Goal: Transaction & Acquisition: Obtain resource

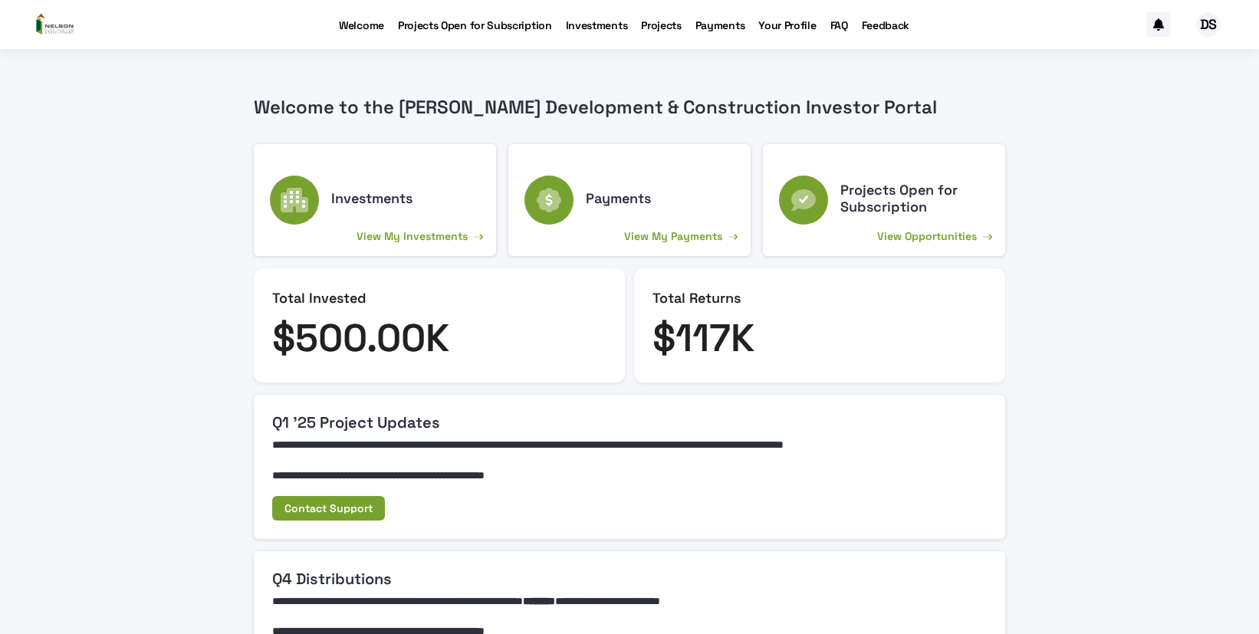
click at [478, 25] on p "Projects Open for Subscription" at bounding box center [475, 16] width 154 height 32
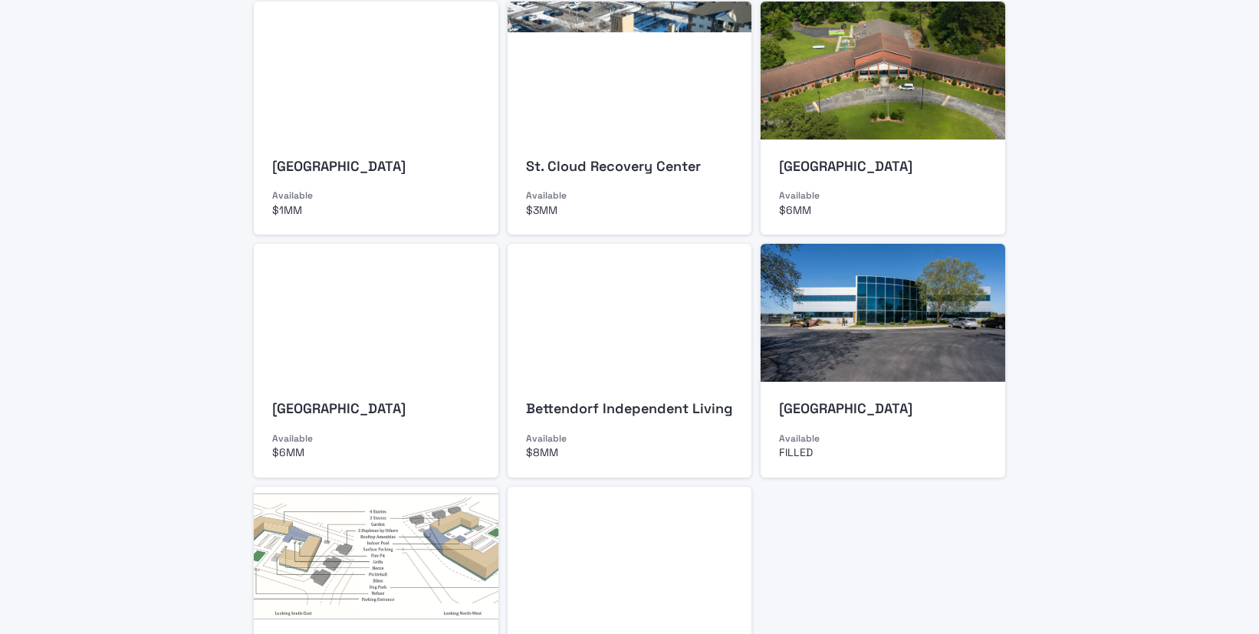
scroll to position [77, 0]
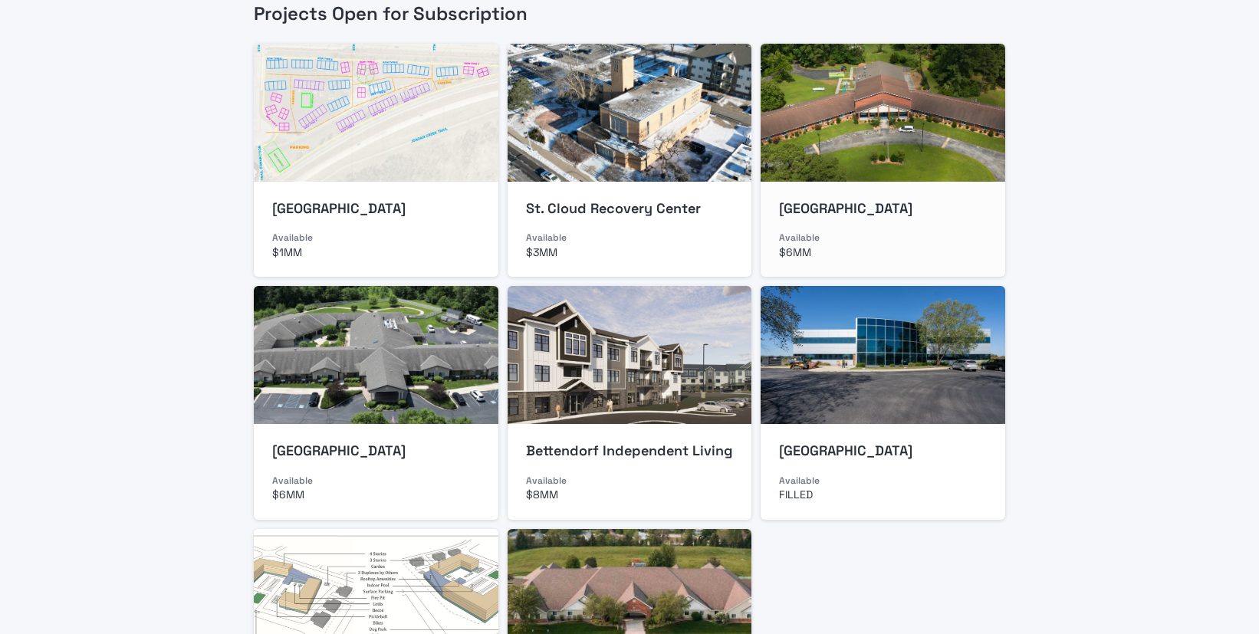
click at [961, 215] on p "[GEOGRAPHIC_DATA]" at bounding box center [883, 208] width 208 height 17
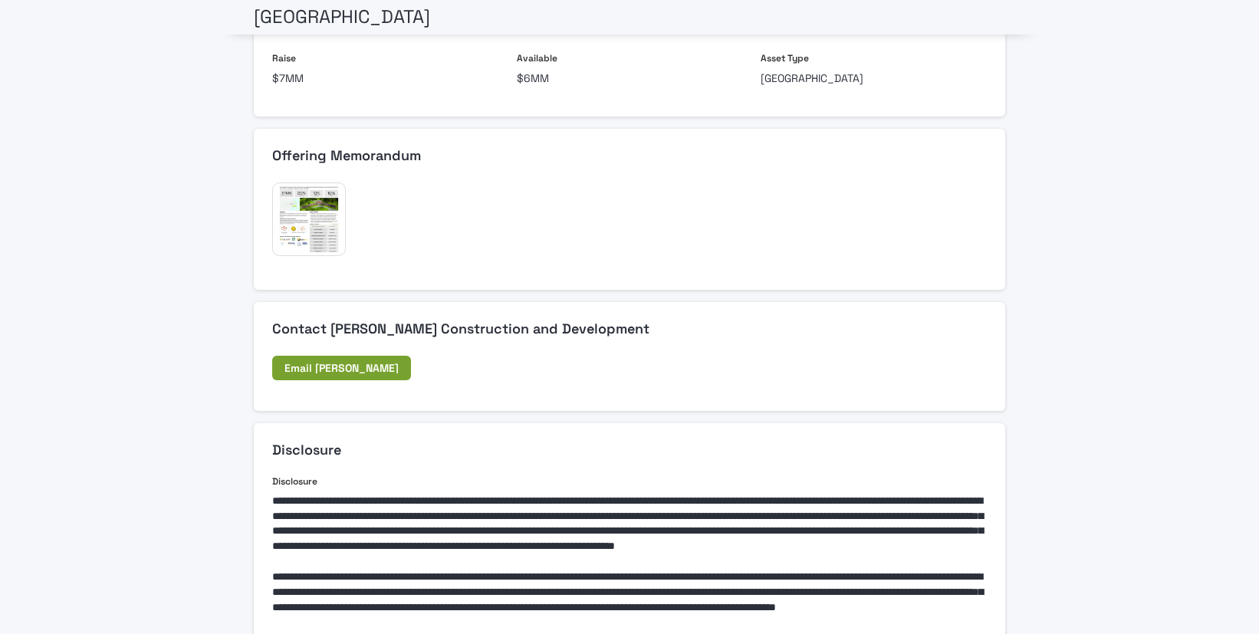
scroll to position [613, 0]
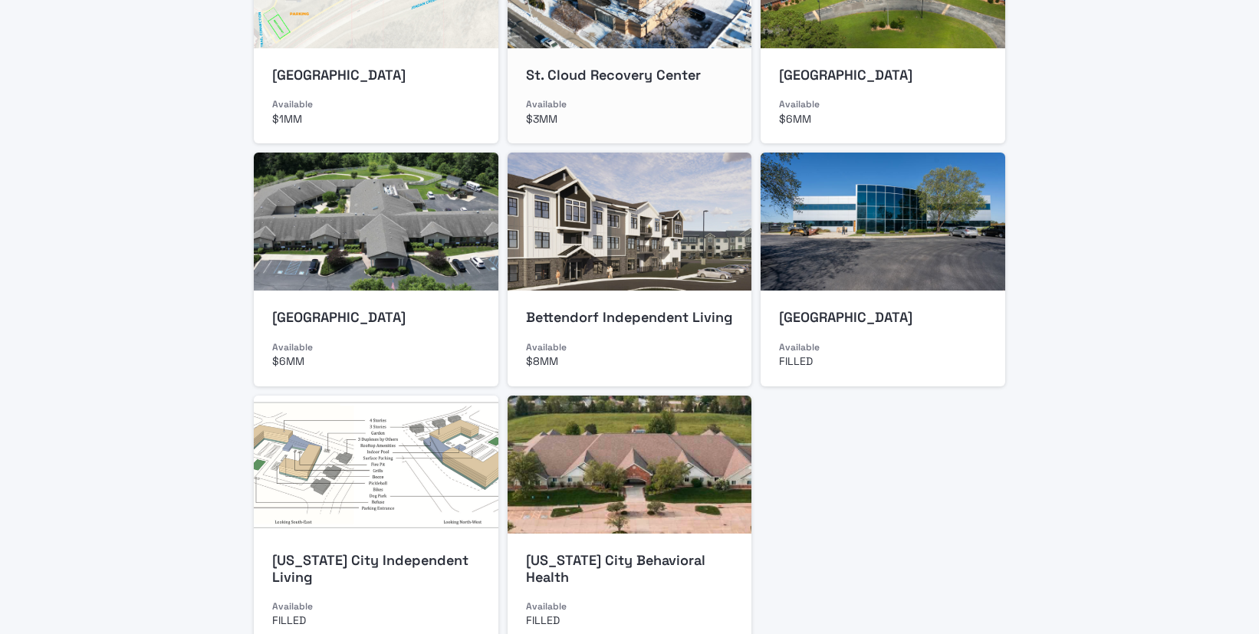
scroll to position [57, 0]
